Goal: Find specific page/section: Find specific page/section

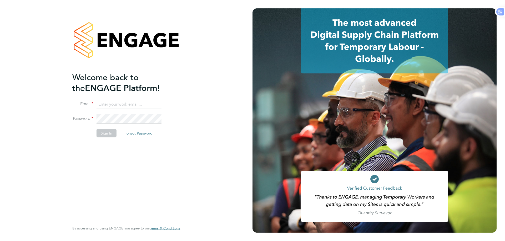
type input "Azmat@loyalreliance.co.uk"
click at [109, 136] on button "Sign In" at bounding box center [106, 133] width 20 height 8
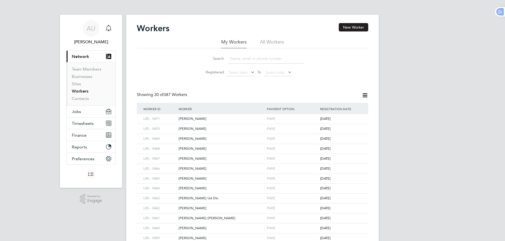
click at [266, 58] on input at bounding box center [266, 59] width 77 height 10
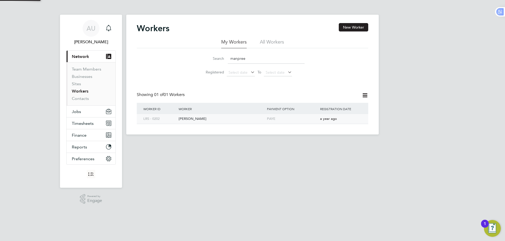
type input "manpree"
click at [193, 118] on div "[PERSON_NAME]" at bounding box center [221, 119] width 88 height 10
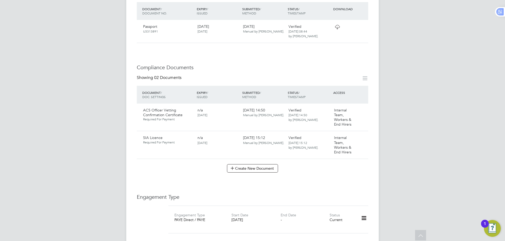
scroll to position [236, 0]
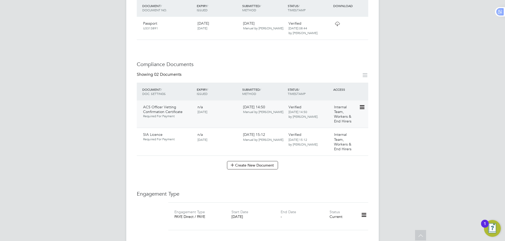
click at [360, 104] on icon at bounding box center [361, 107] width 5 height 6
click at [347, 121] on li "Download Document" at bounding box center [343, 122] width 42 height 7
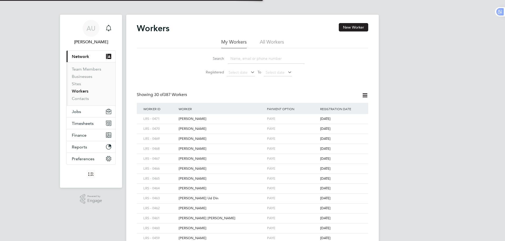
click at [239, 55] on input at bounding box center [266, 59] width 77 height 10
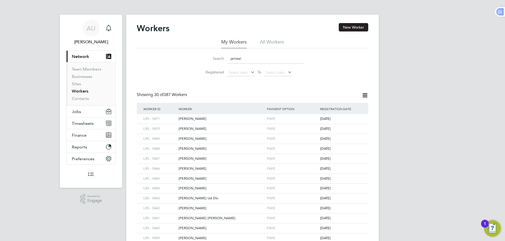
type input "jameel"
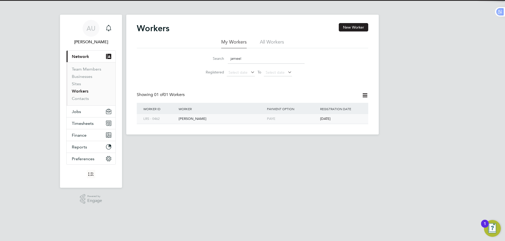
click at [213, 122] on div "[PERSON_NAME]" at bounding box center [221, 119] width 88 height 10
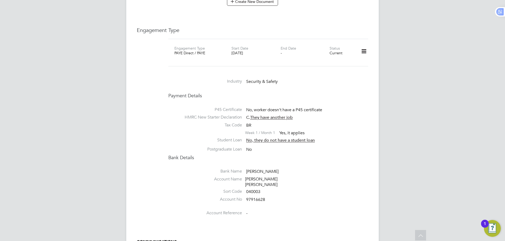
scroll to position [368, 0]
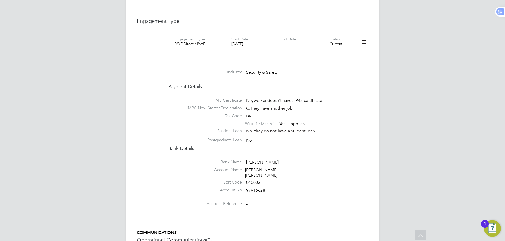
drag, startPoint x: 229, startPoint y: 44, endPoint x: 271, endPoint y: 56, distance: 43.7
click at [253, 44] on div "Engagement Type PAYE Direct / PAYE Start Date 01 May 2025 End Date - Status Cur…" at bounding box center [268, 43] width 204 height 15
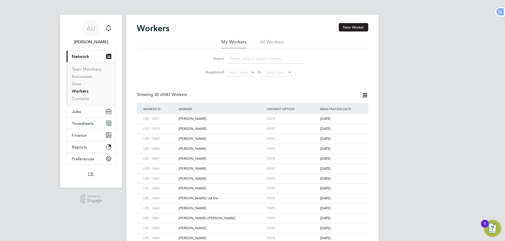
click at [244, 60] on input at bounding box center [266, 59] width 77 height 10
type input "jameel"
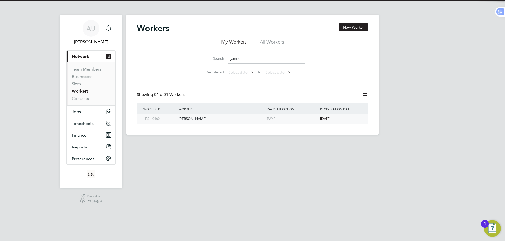
click at [197, 121] on div "[PERSON_NAME]" at bounding box center [221, 119] width 88 height 10
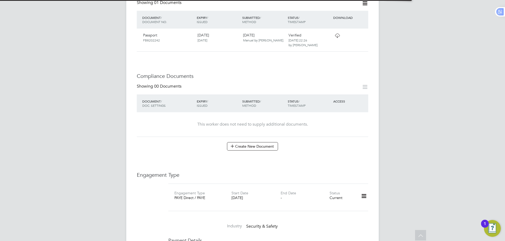
scroll to position [289, 0]
